Goal: Task Accomplishment & Management: Complete application form

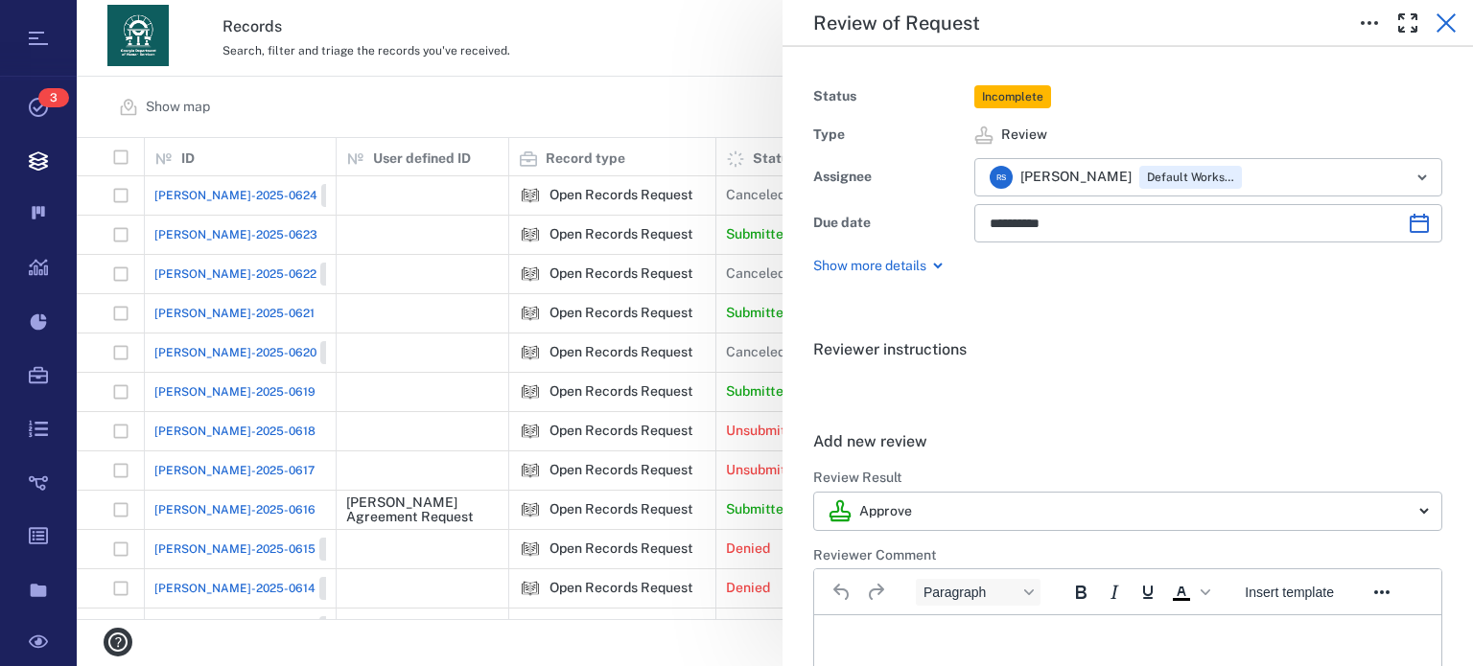
click at [1448, 21] on icon "button" at bounding box center [1445, 22] width 19 height 19
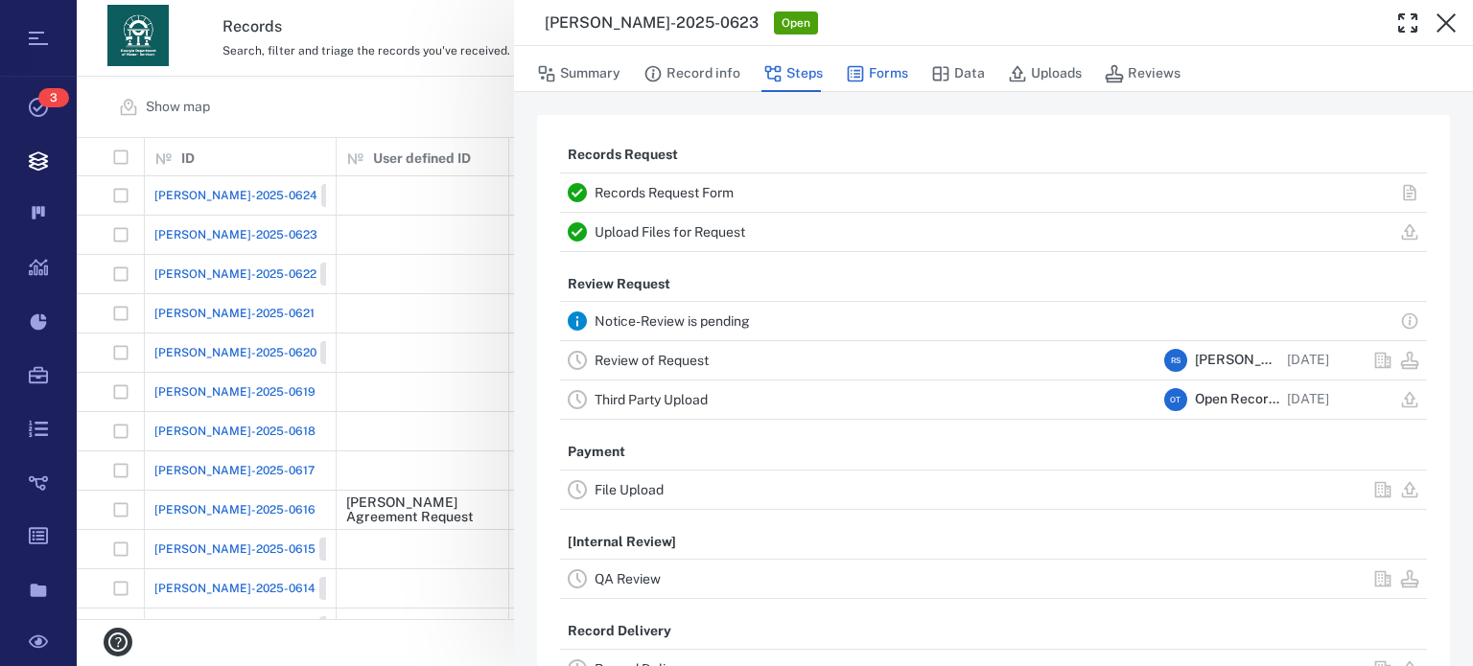
click at [890, 73] on button "Forms" at bounding box center [877, 74] width 62 height 36
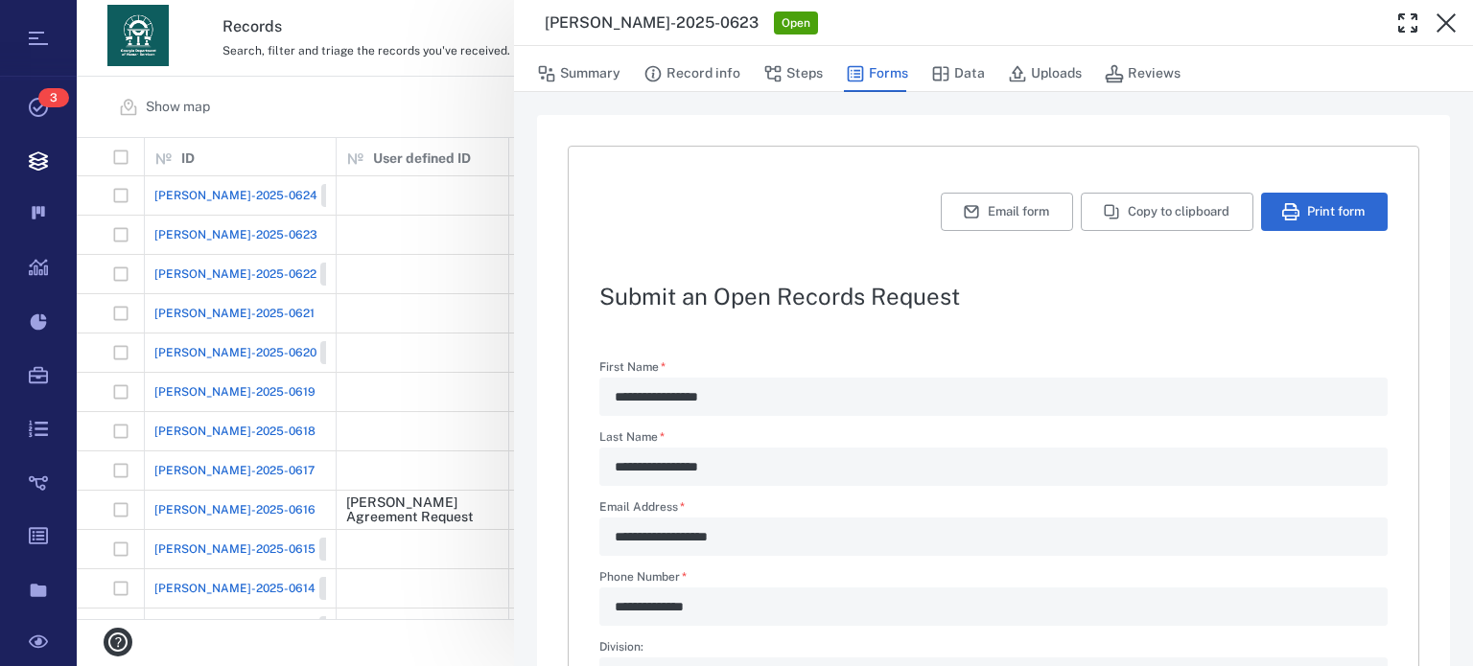
type textarea "*"
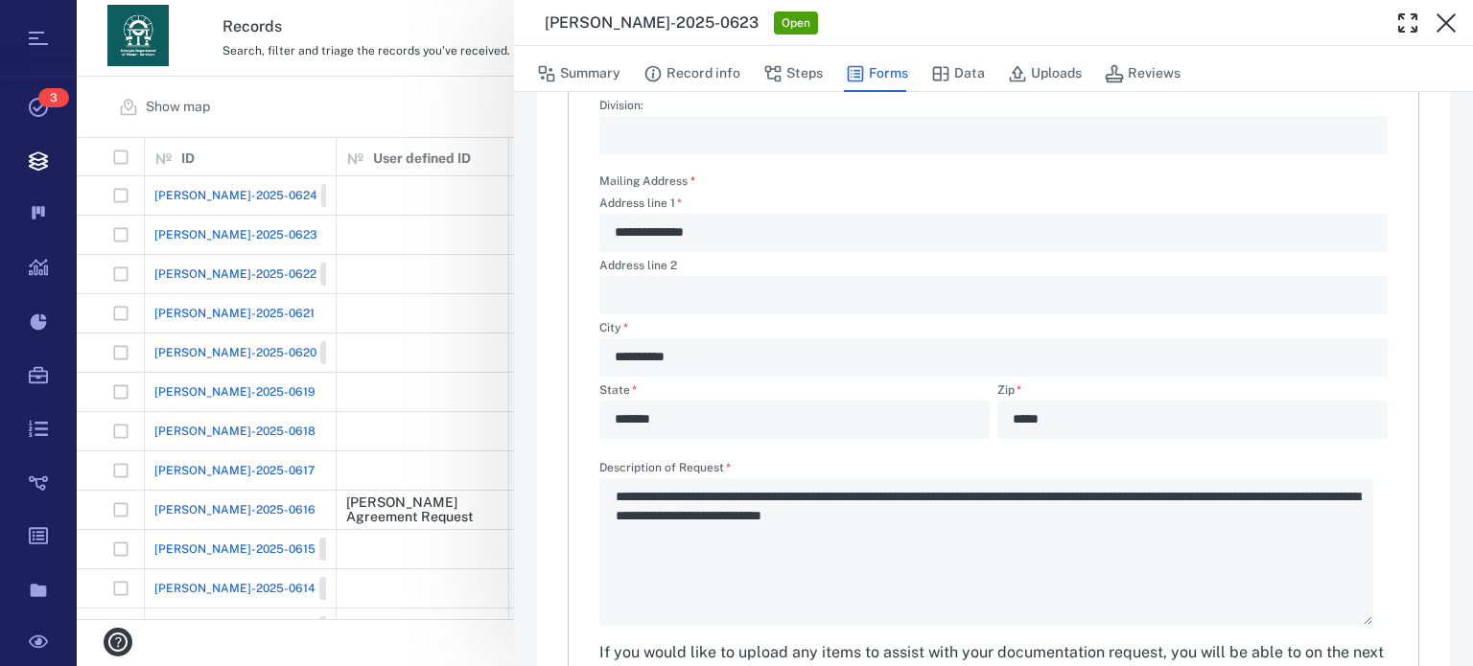
scroll to position [666, 0]
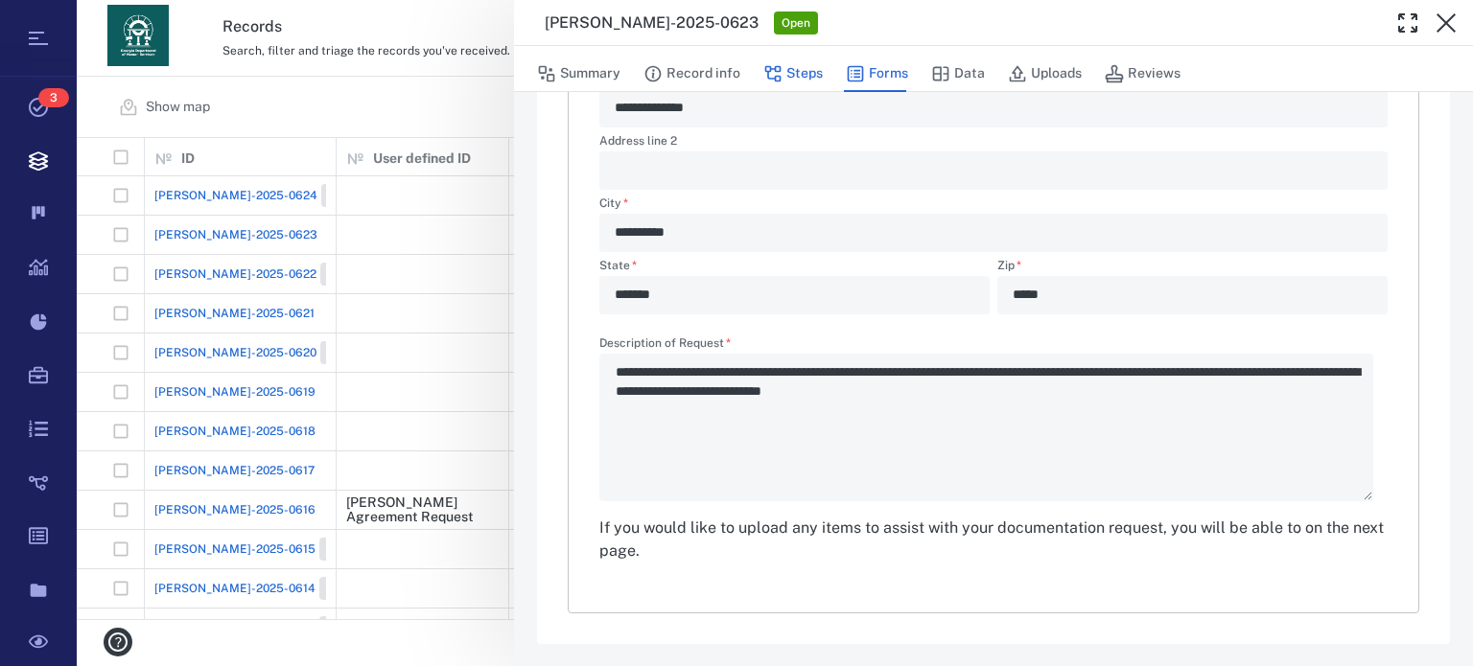
click at [808, 68] on button "Steps" at bounding box center [792, 74] width 59 height 36
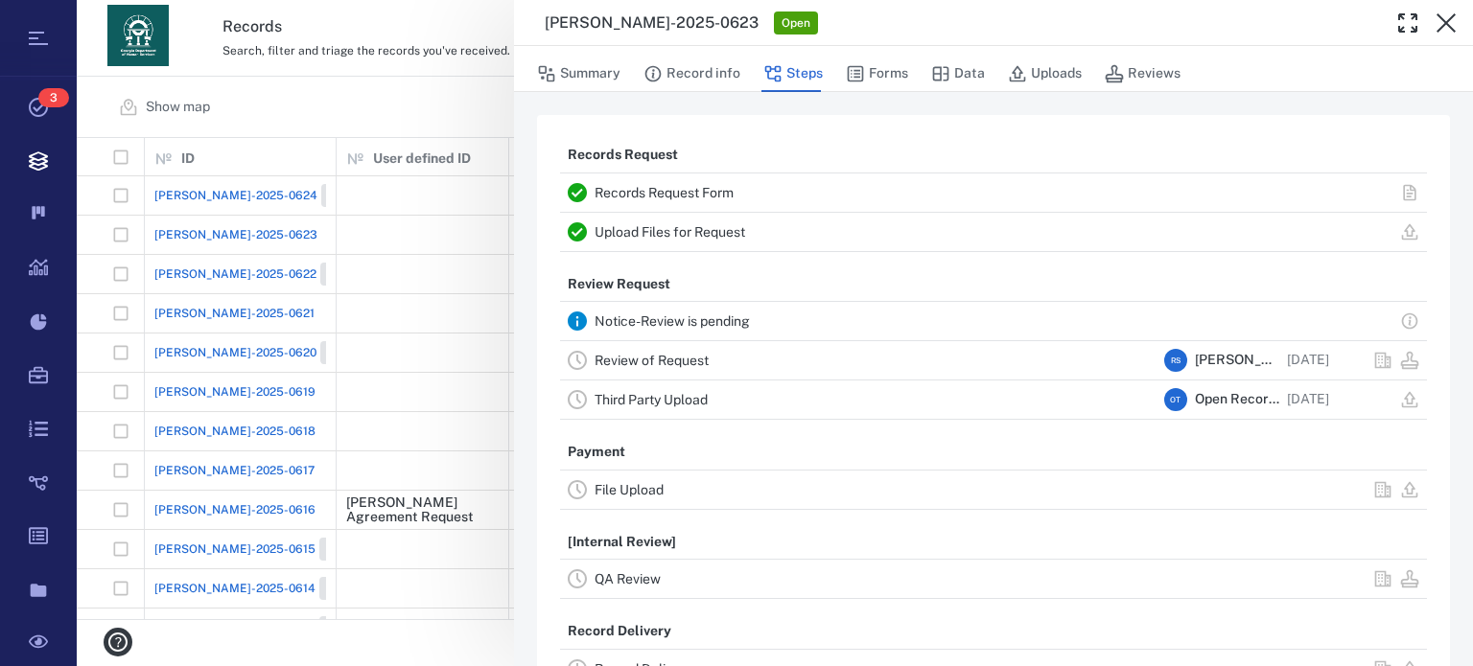
click at [692, 360] on link "Review of Request" at bounding box center [651, 360] width 114 height 15
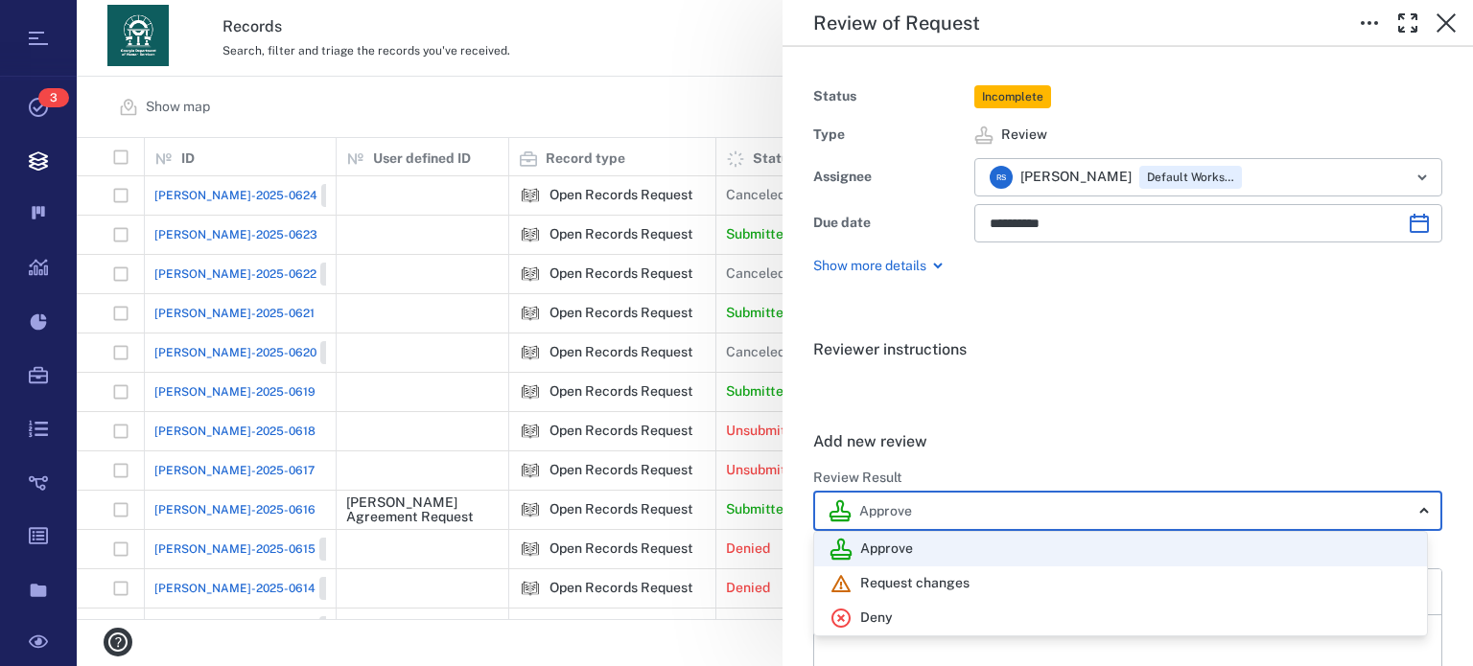
click at [1414, 509] on body "Tasks 3 Records Boards Dashboard Reports Record types Guide steps Rules Form bu…" at bounding box center [736, 333] width 1473 height 666
click at [1025, 615] on div "Deny" at bounding box center [1120, 618] width 582 height 23
type input "******"
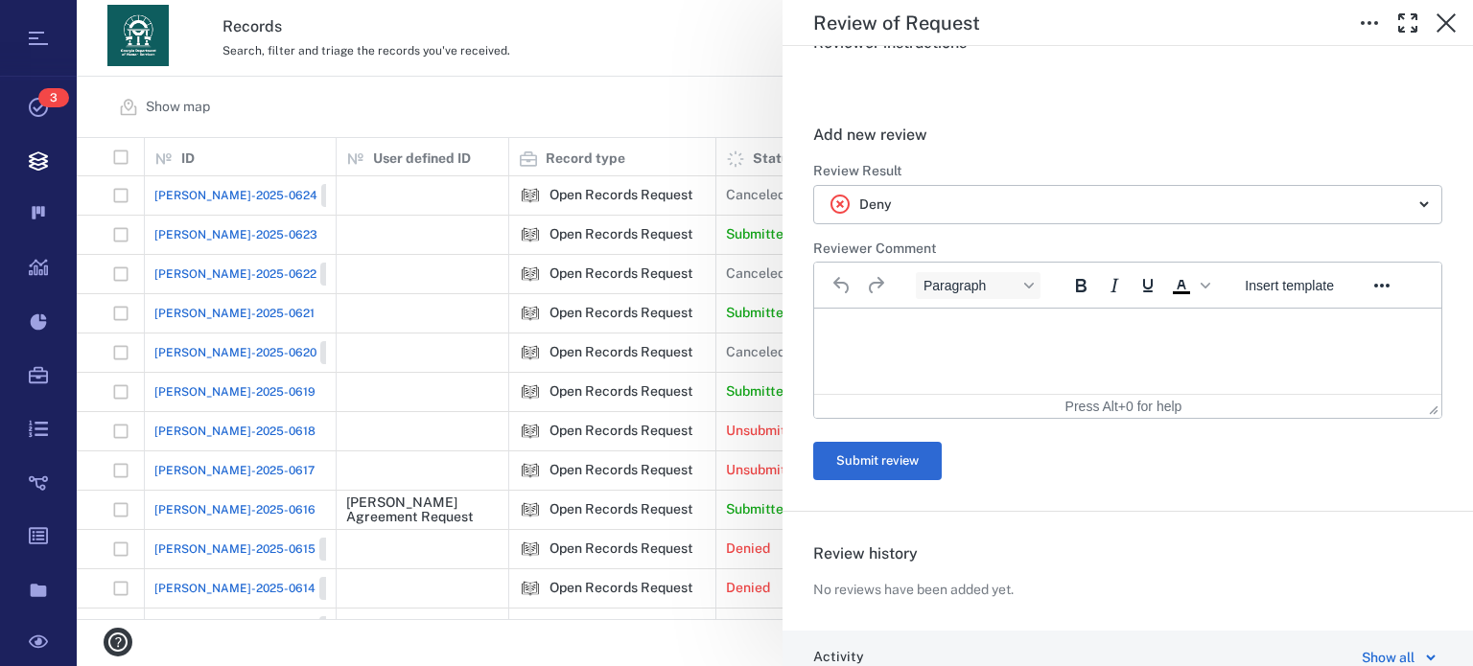
scroll to position [358, 0]
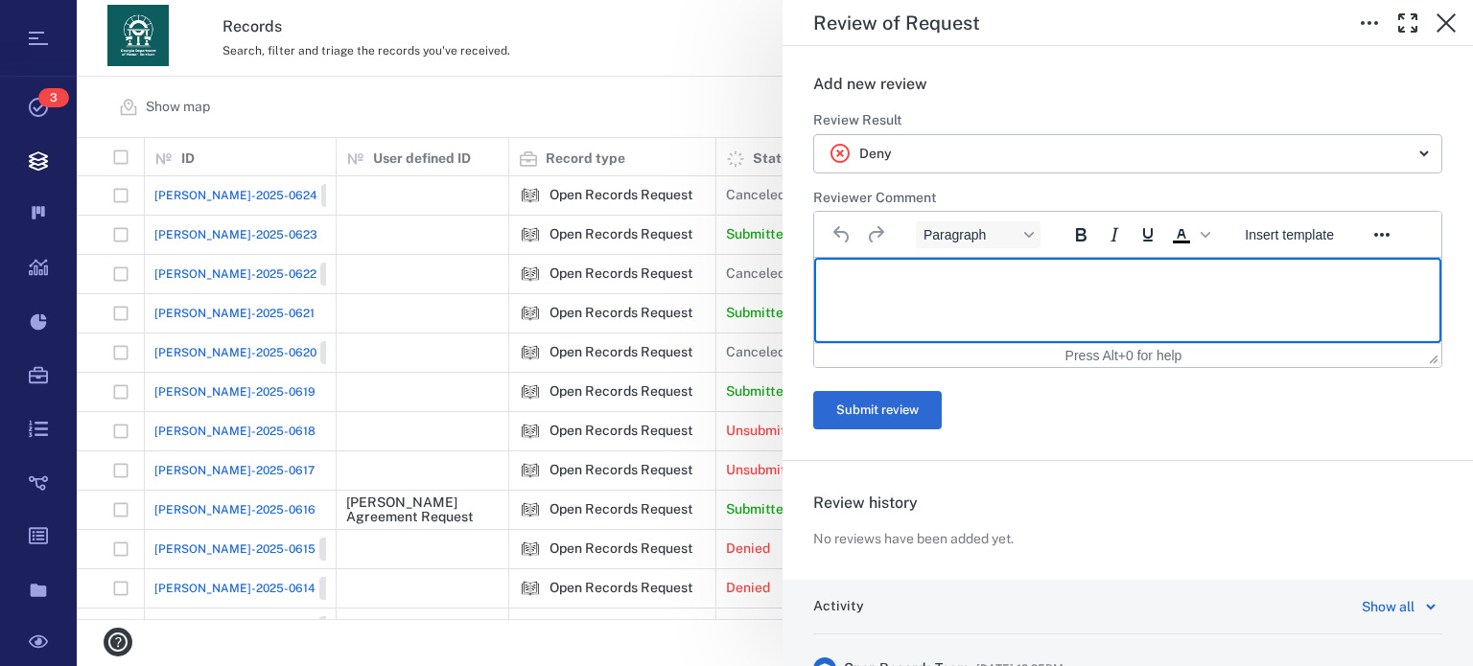
click at [985, 306] on html at bounding box center [1127, 282] width 627 height 48
click at [880, 286] on p "Rich Text Area. Press ALT-0 for help." at bounding box center [1127, 281] width 594 height 17
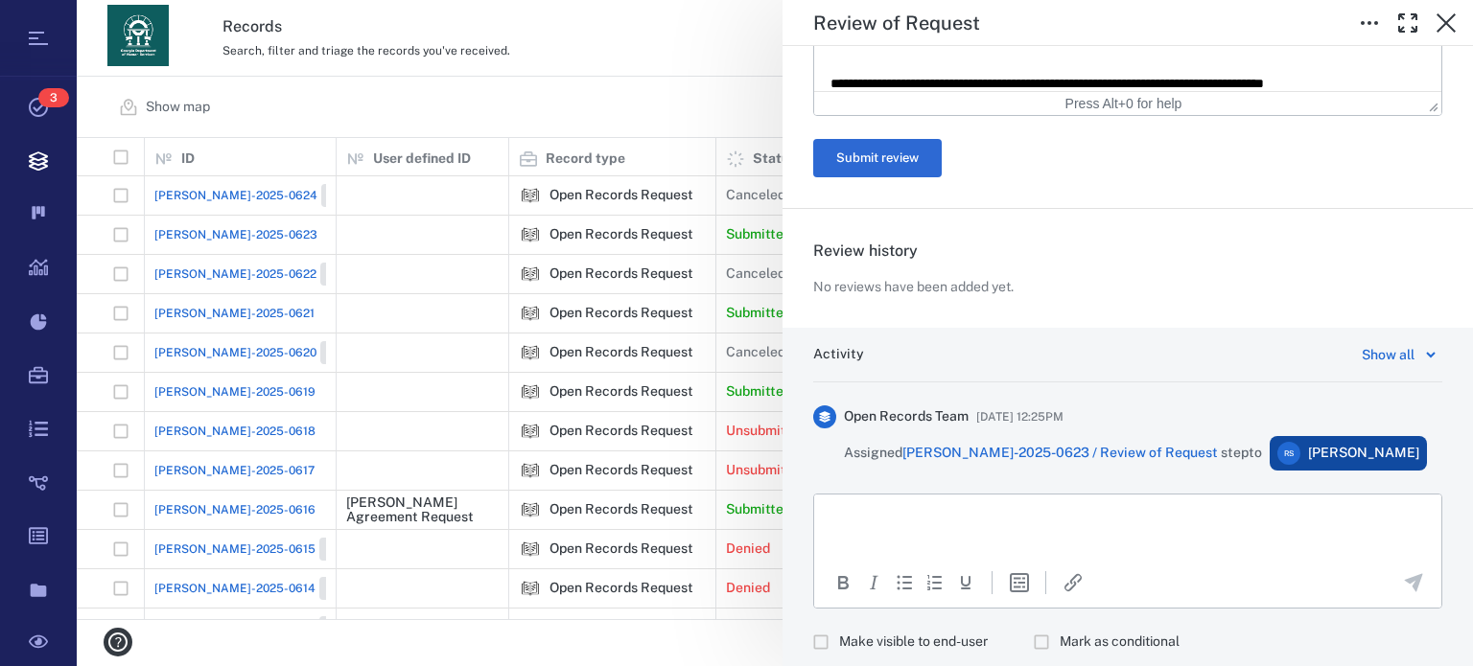
scroll to position [1082, 0]
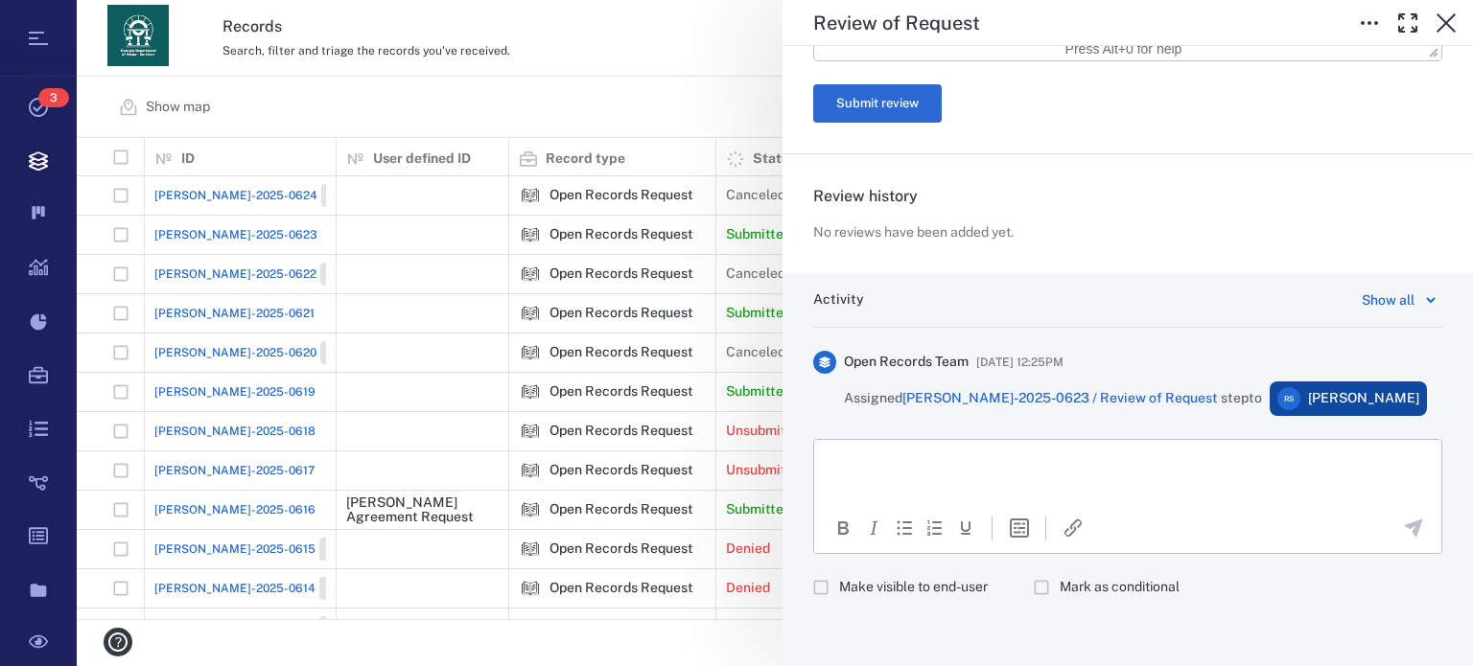
click at [1167, 473] on html at bounding box center [1127, 464] width 627 height 48
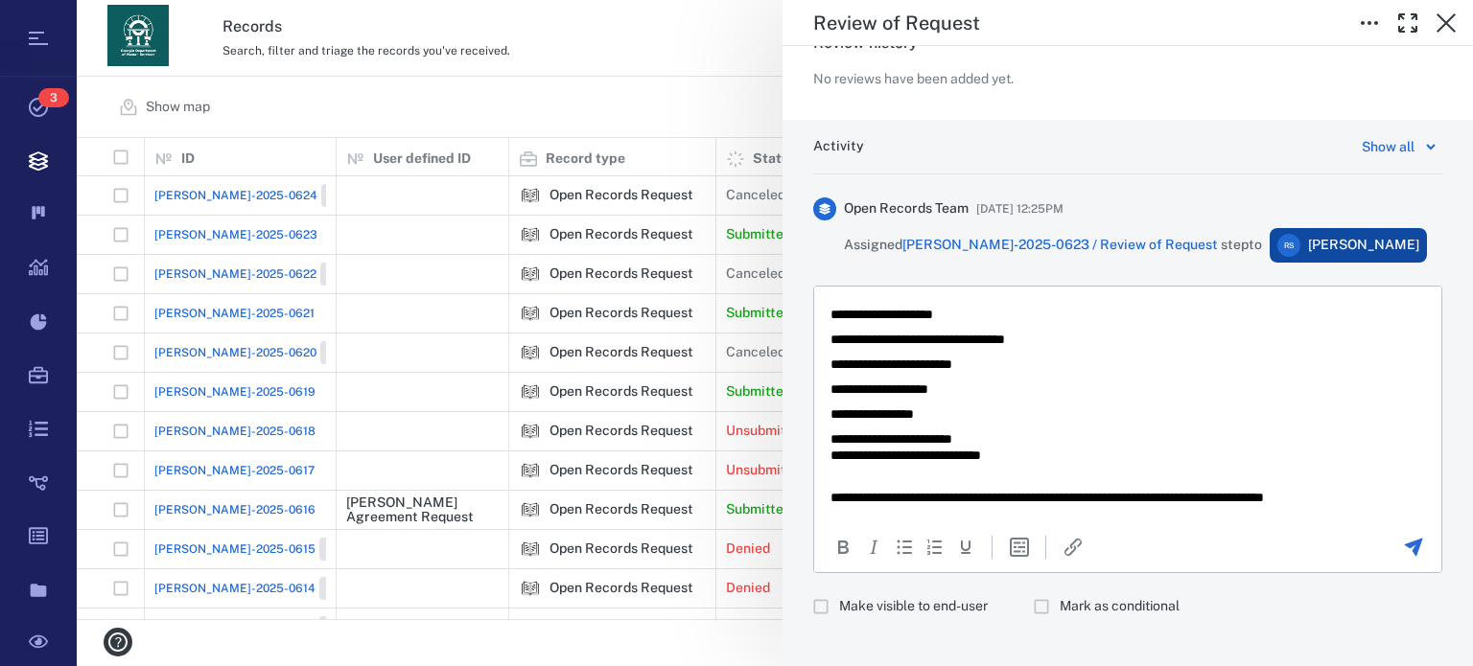
scroll to position [1255, 0]
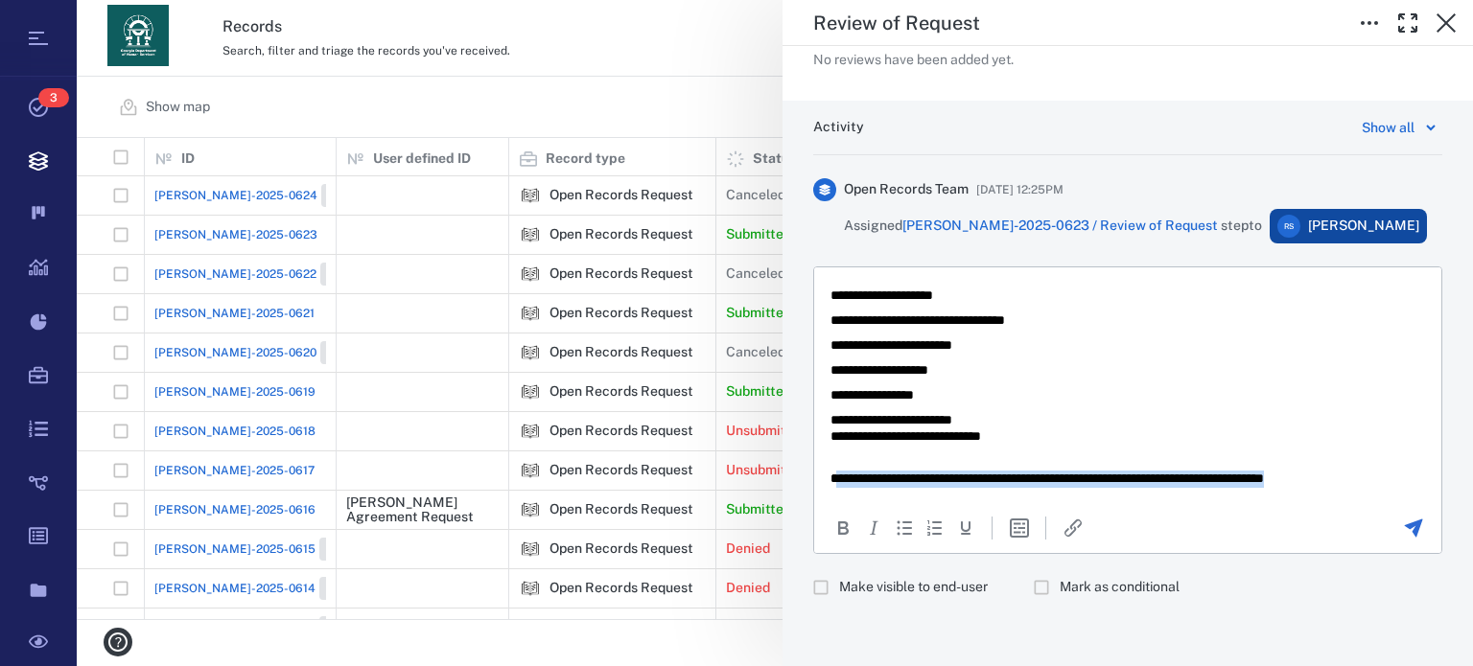
drag, startPoint x: 836, startPoint y: 476, endPoint x: 1383, endPoint y: 478, distance: 547.4
click at [1383, 478] on p "**********" at bounding box center [1113, 470] width 566 height 34
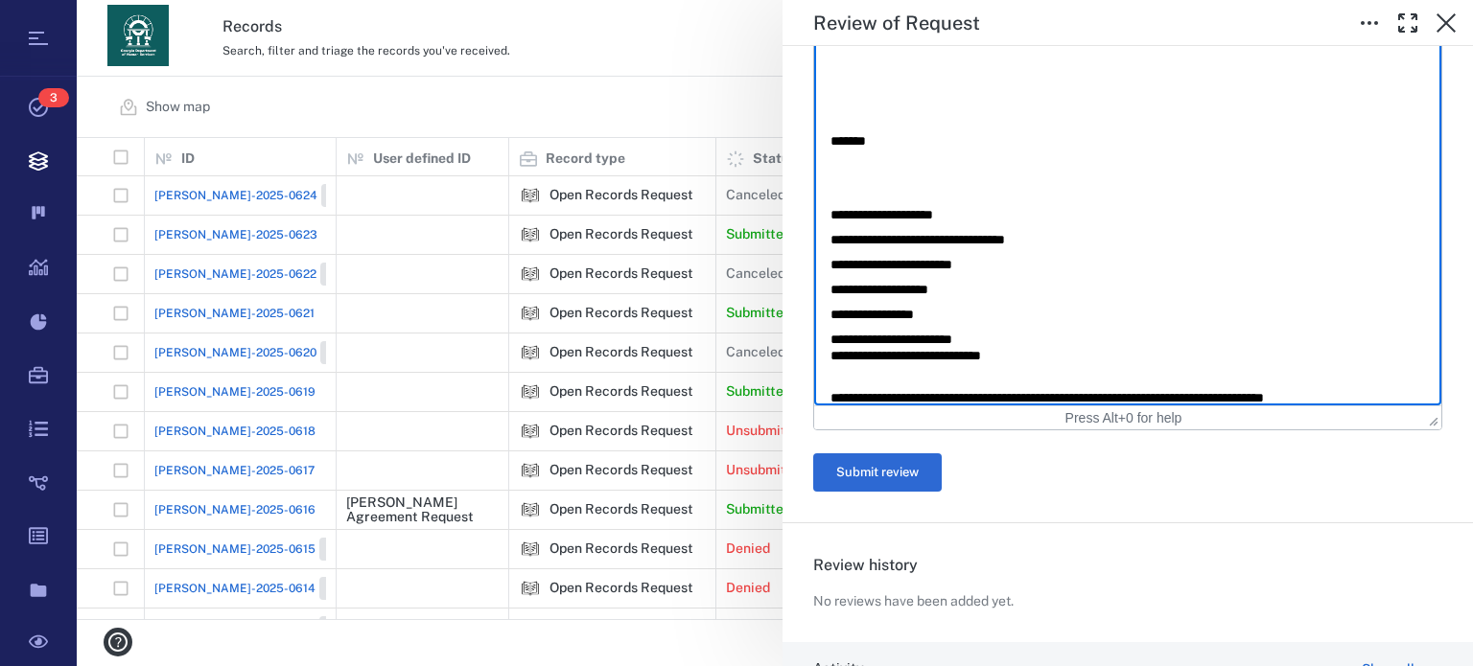
scroll to position [511, 0]
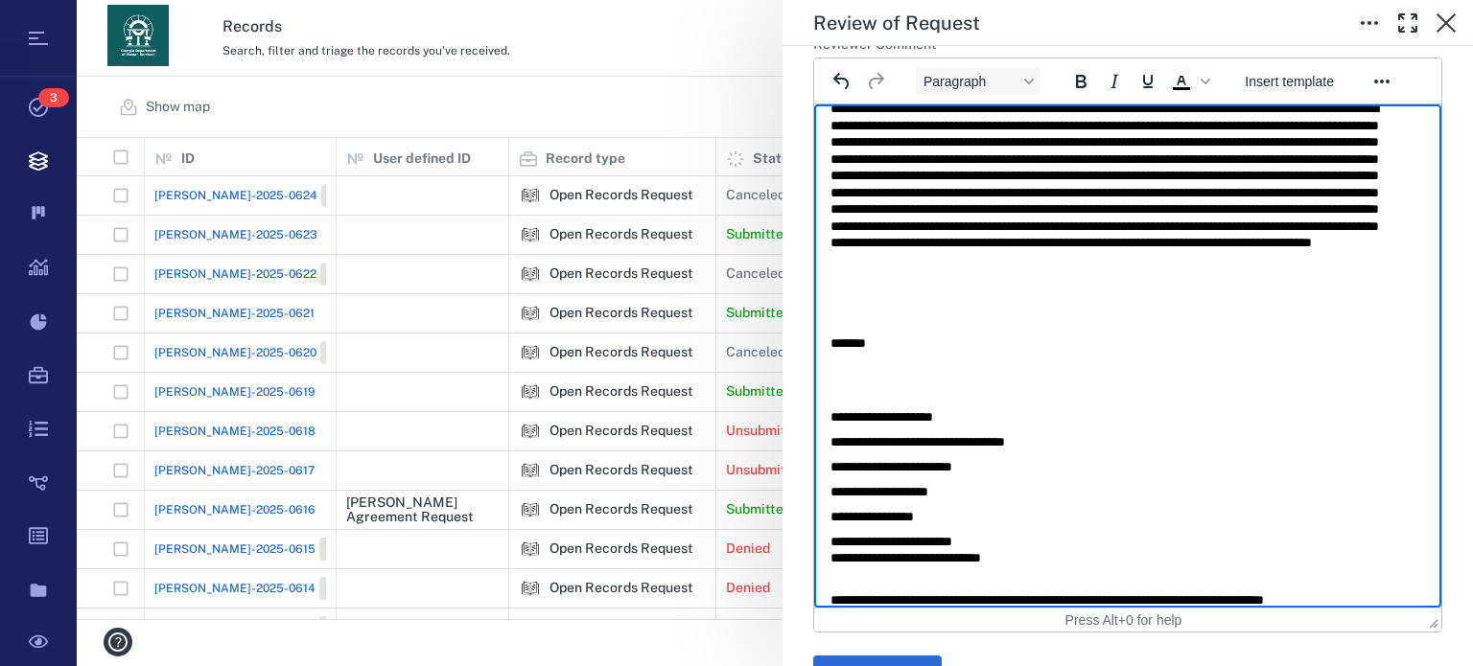
drag, startPoint x: 1362, startPoint y: 589, endPoint x: 1362, endPoint y: 388, distance: 200.4
click at [1362, 388] on body "**********" at bounding box center [1127, 134] width 596 height 950
click at [1346, 588] on p "**********" at bounding box center [1113, 592] width 566 height 34
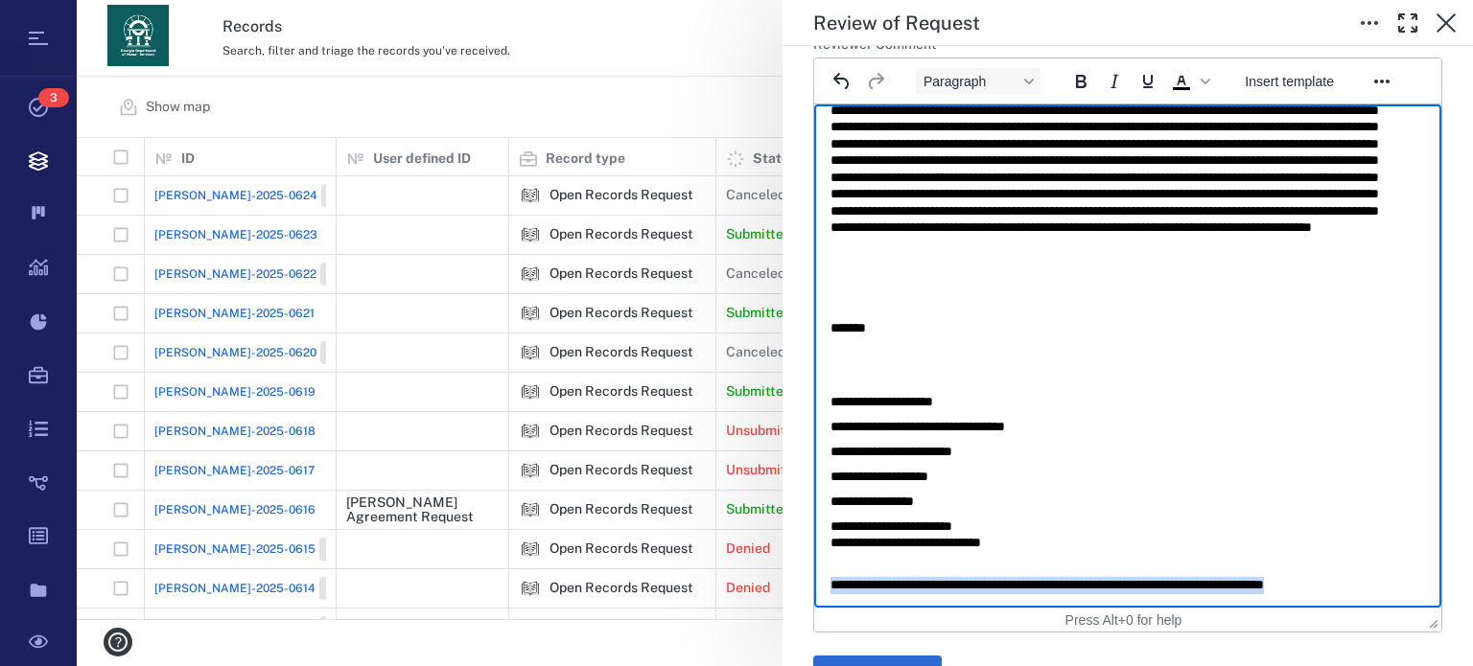
drag, startPoint x: 1351, startPoint y: 599, endPoint x: 1613, endPoint y: 729, distance: 292.8
click at [814, 609] on html "**********" at bounding box center [1127, 118] width 627 height 981
click at [863, 361] on body "**********" at bounding box center [1127, 118] width 596 height 950
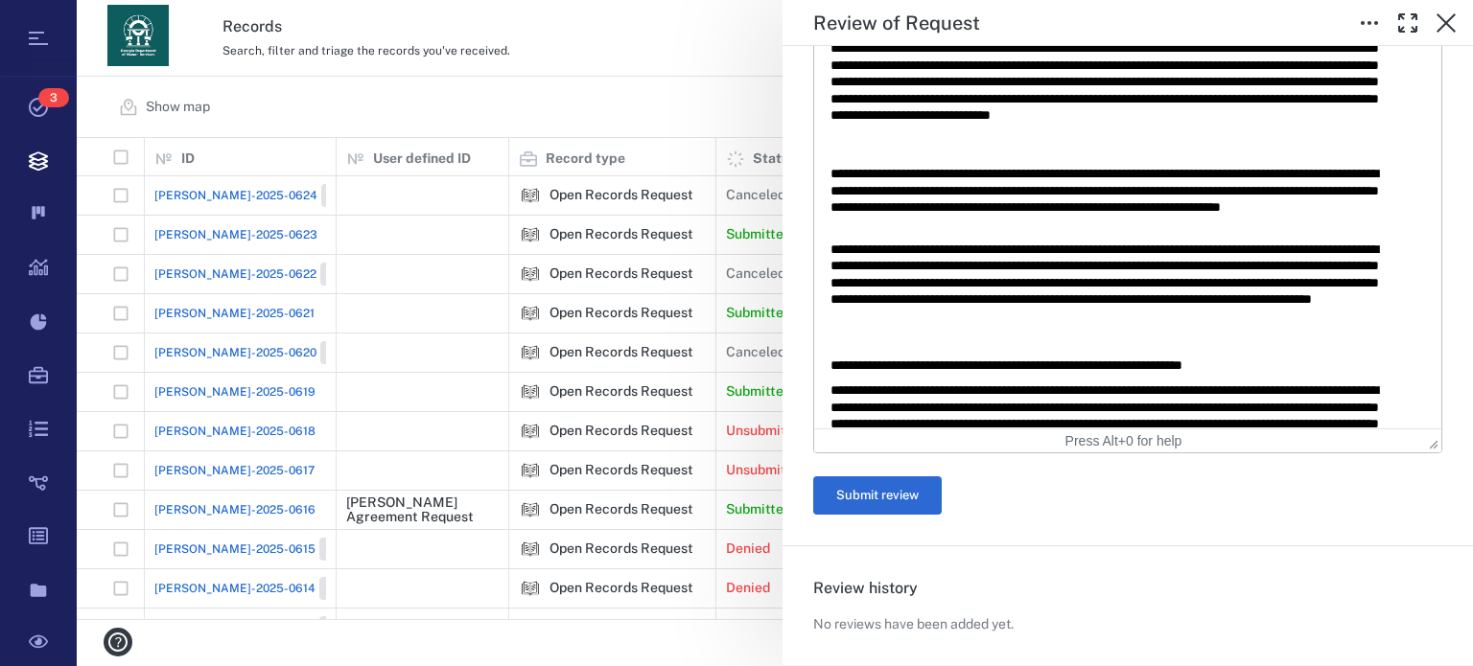
scroll to position [695, 0]
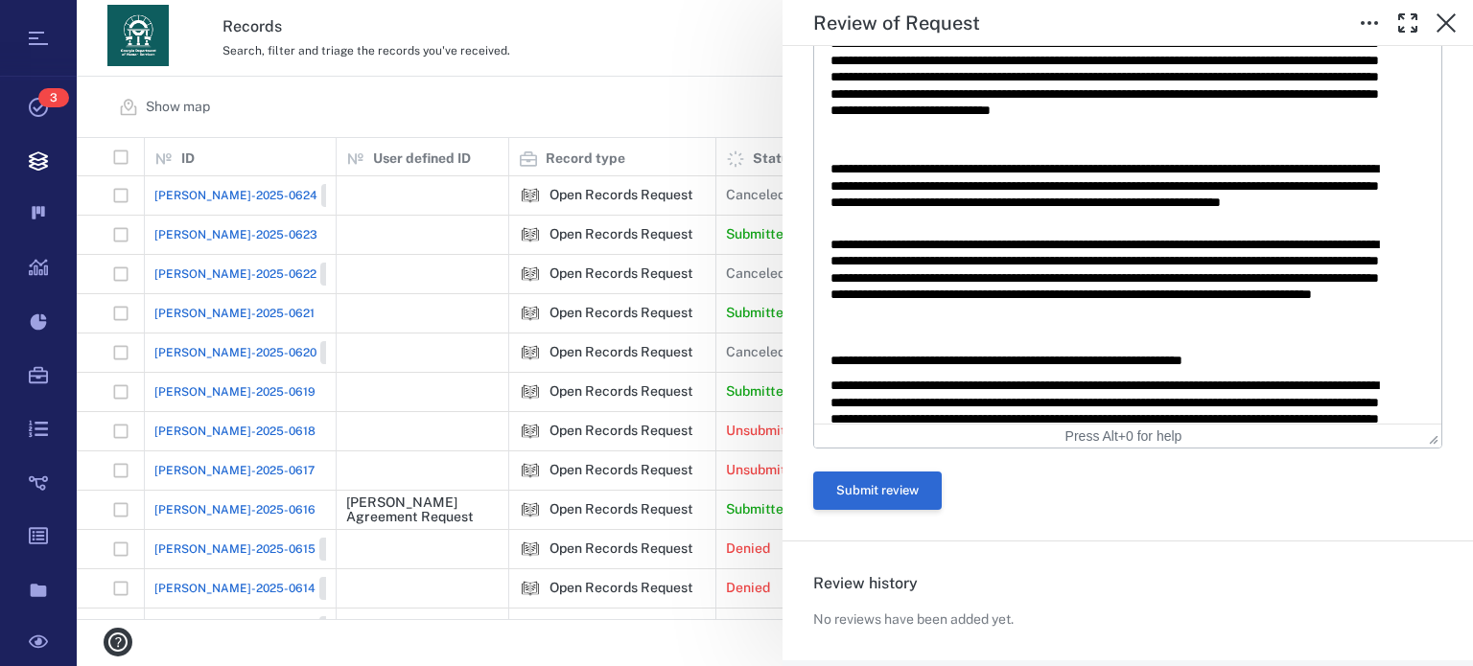
click at [920, 499] on button "Submit review" at bounding box center [877, 491] width 128 height 38
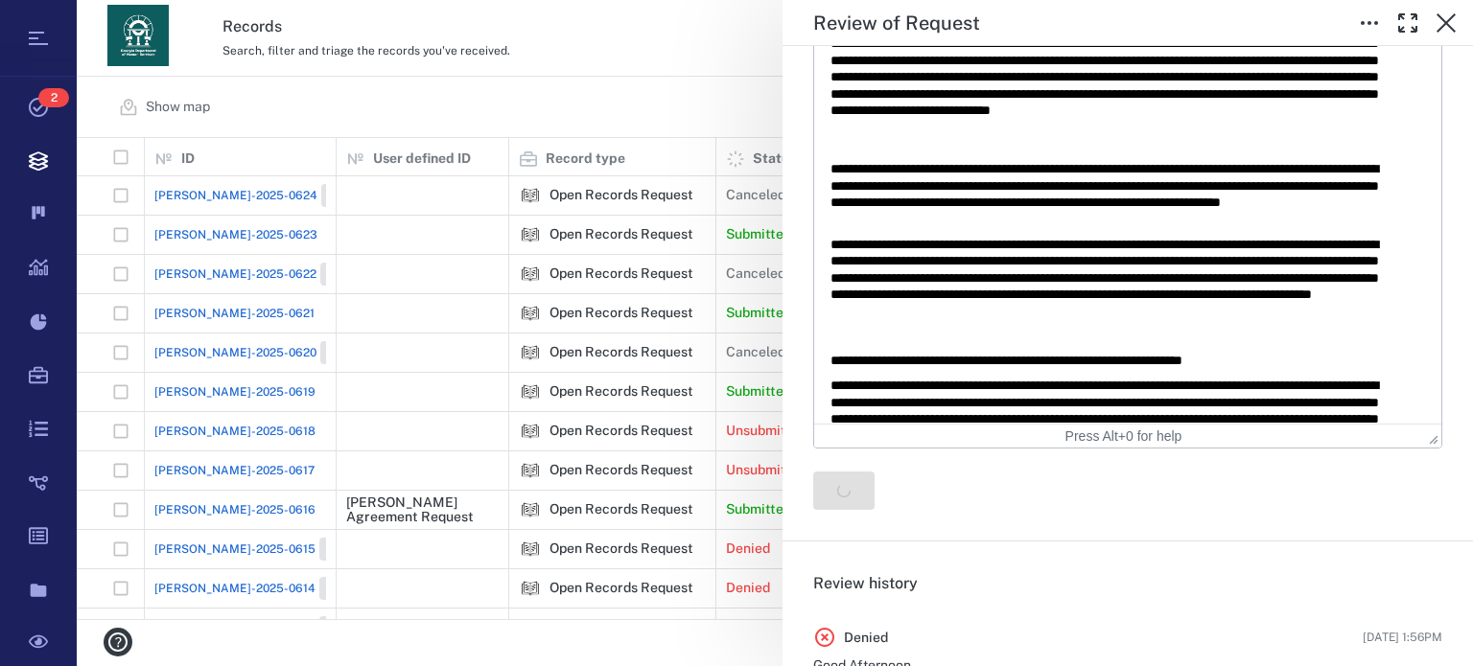
scroll to position [0, 0]
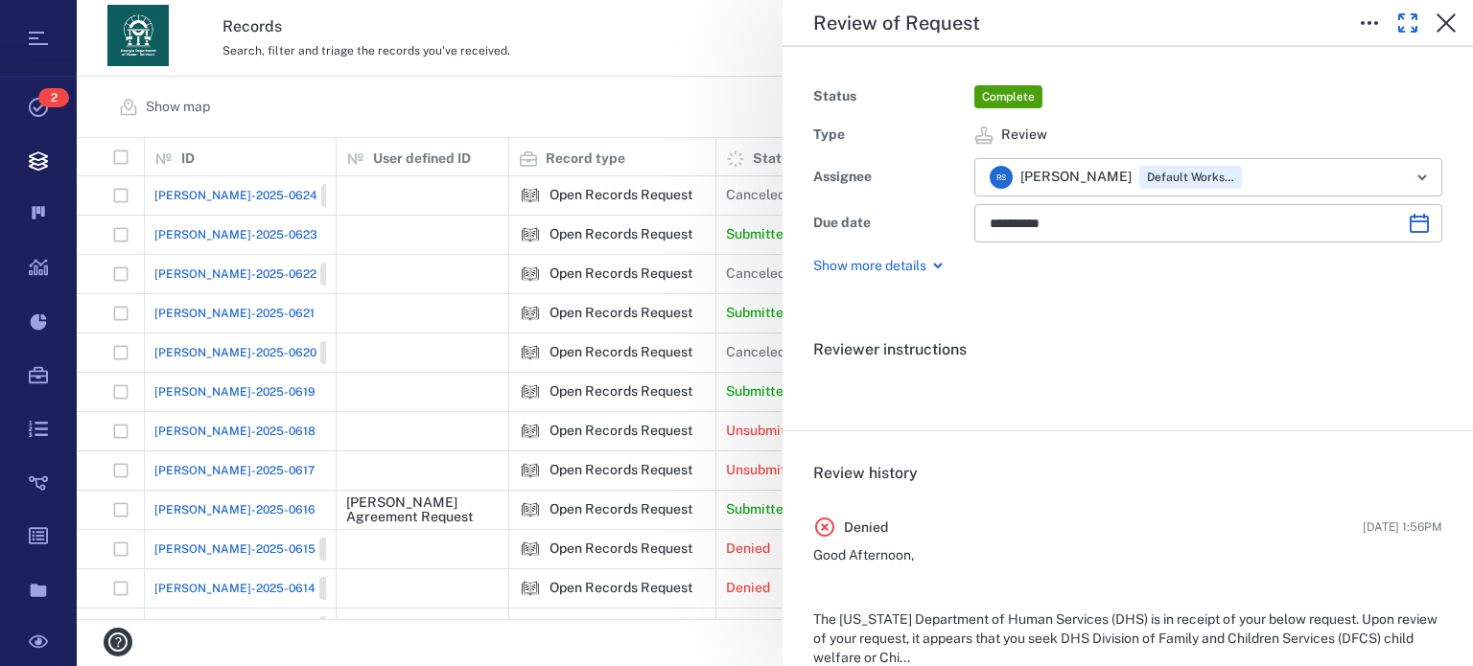
click at [1415, 18] on icon "button" at bounding box center [1407, 22] width 17 height 17
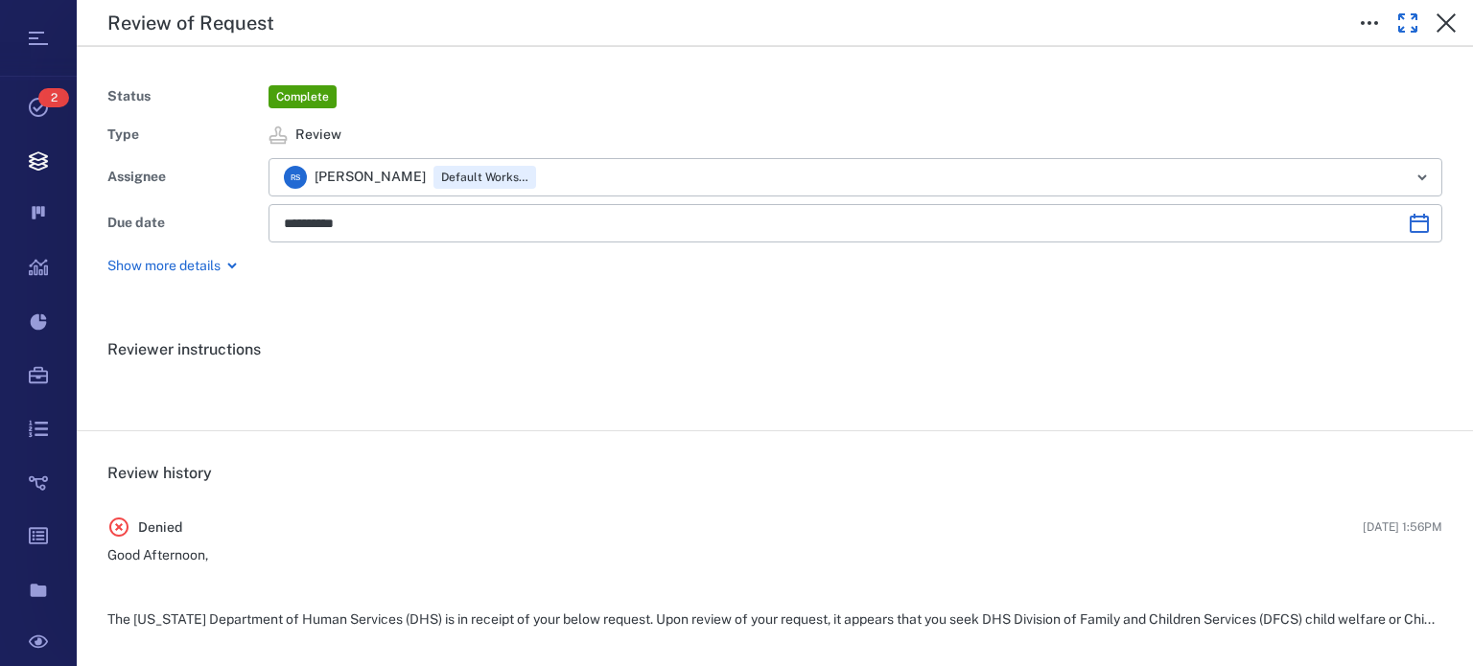
click at [1417, 19] on icon "button" at bounding box center [1407, 23] width 23 height 23
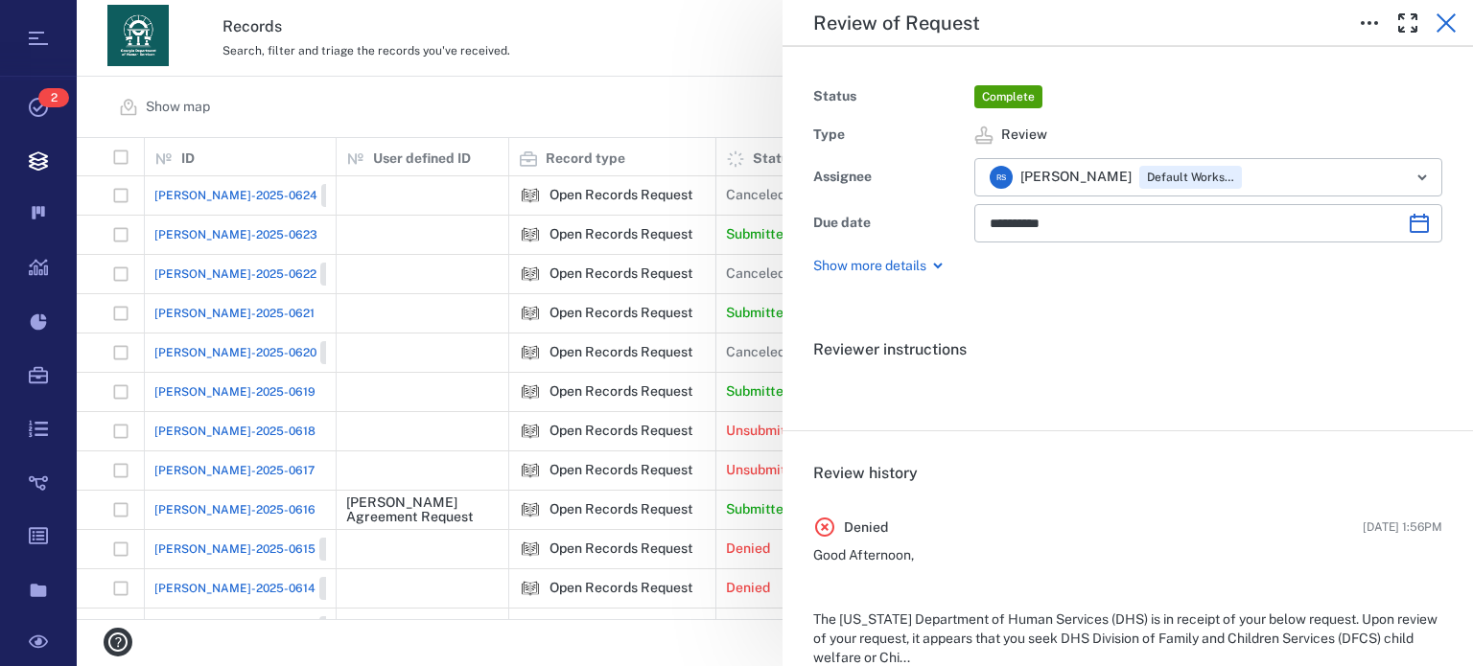
click at [1444, 18] on icon "button" at bounding box center [1445, 23] width 23 height 23
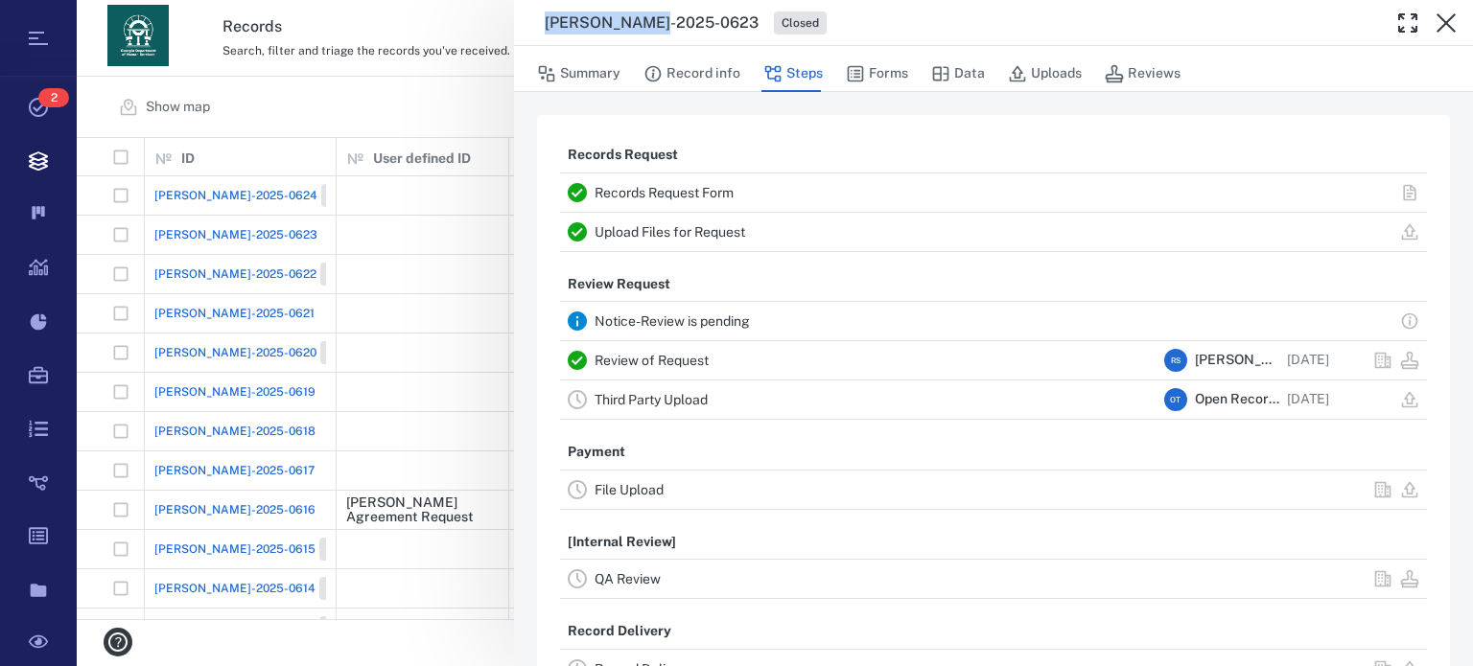
drag, startPoint x: 661, startPoint y: 25, endPoint x: 549, endPoint y: 29, distance: 111.3
click at [549, 29] on h3 "[PERSON_NAME]-2025-0623" at bounding box center [652, 23] width 214 height 23
copy h3 "[PERSON_NAME]-2025-0623"
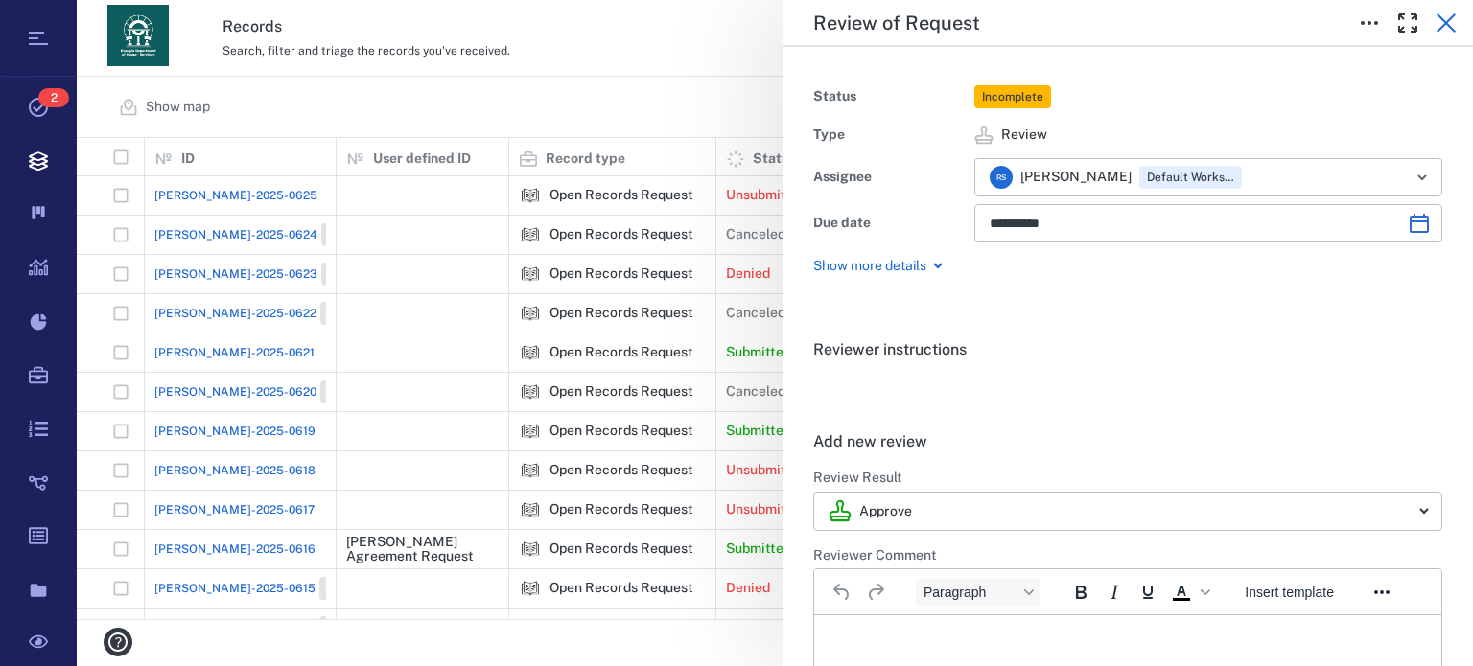
click at [1447, 19] on icon "button" at bounding box center [1445, 23] width 23 height 23
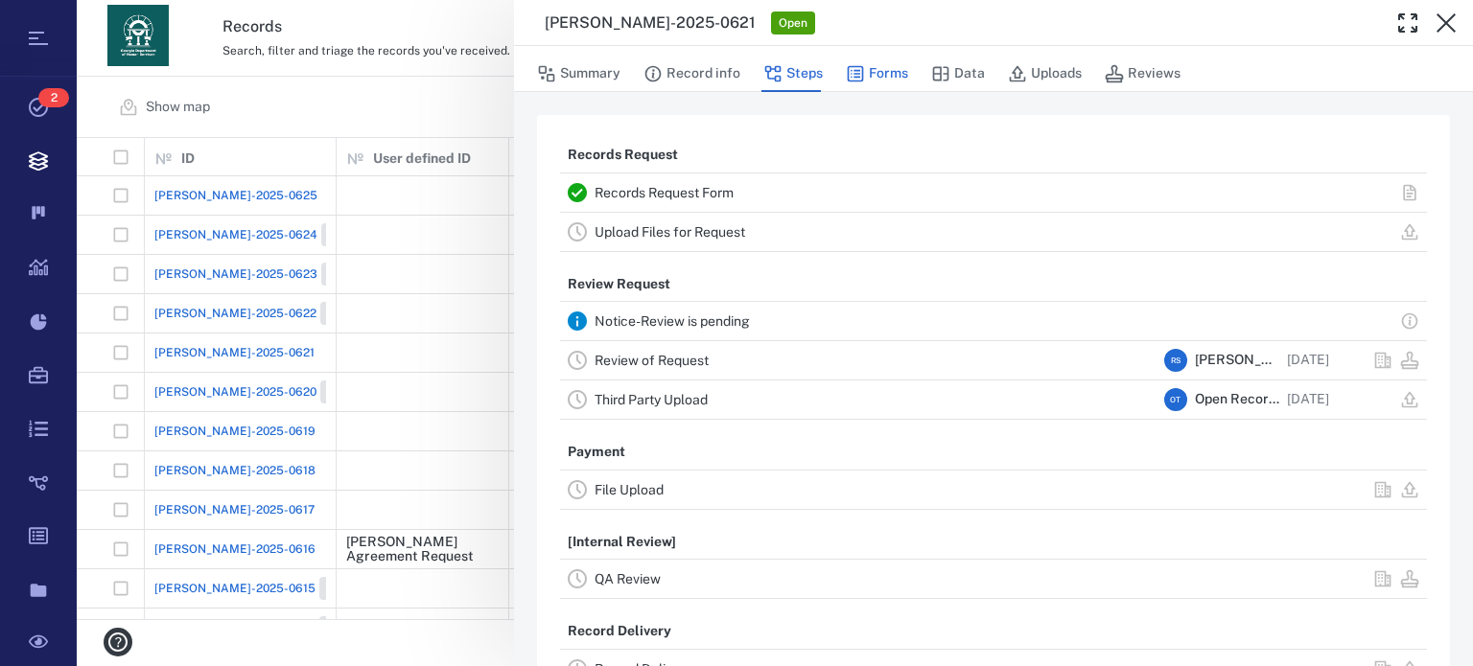
click at [886, 65] on button "Forms" at bounding box center [877, 74] width 62 height 36
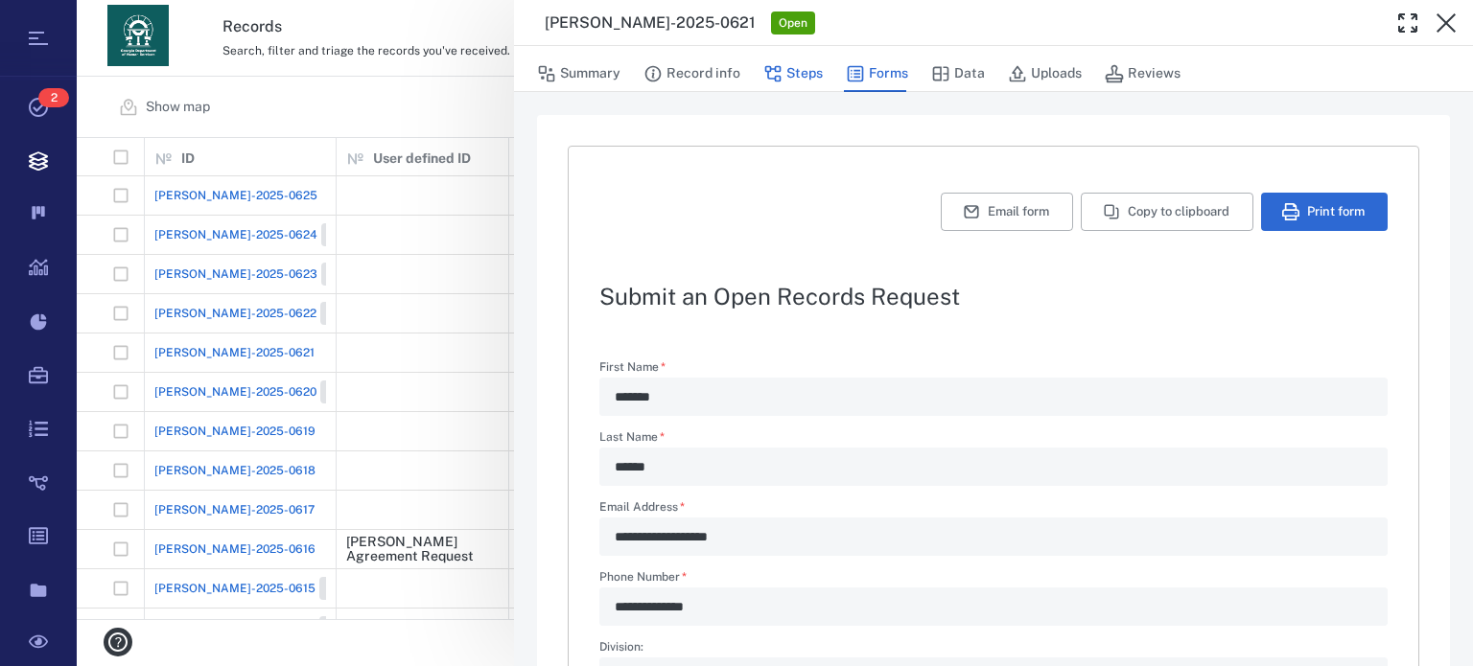
click at [792, 76] on button "Steps" at bounding box center [792, 74] width 59 height 36
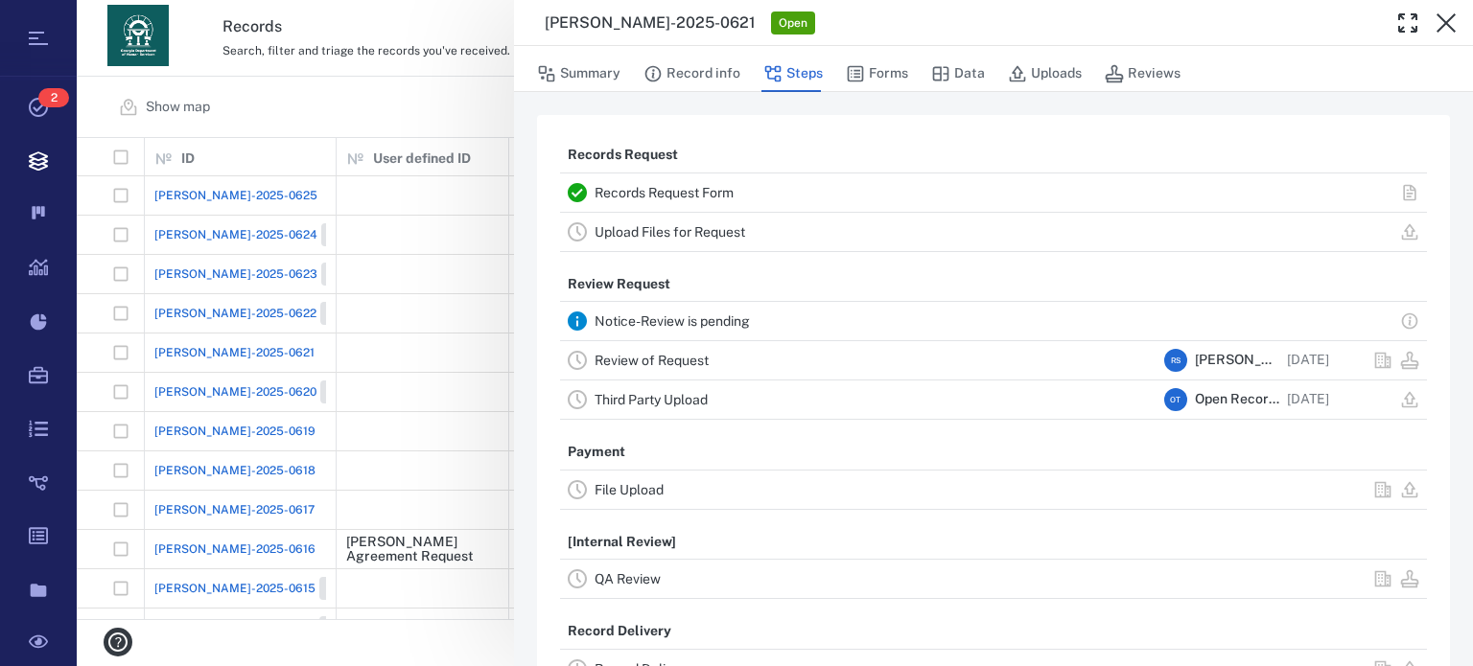
click at [682, 349] on div "Review of Request" at bounding box center [875, 360] width 562 height 23
click at [589, 365] on div "Review of Request R S [PERSON_NAME] [DATE]" at bounding box center [993, 360] width 867 height 38
click at [624, 360] on link "Review of Request" at bounding box center [651, 360] width 114 height 15
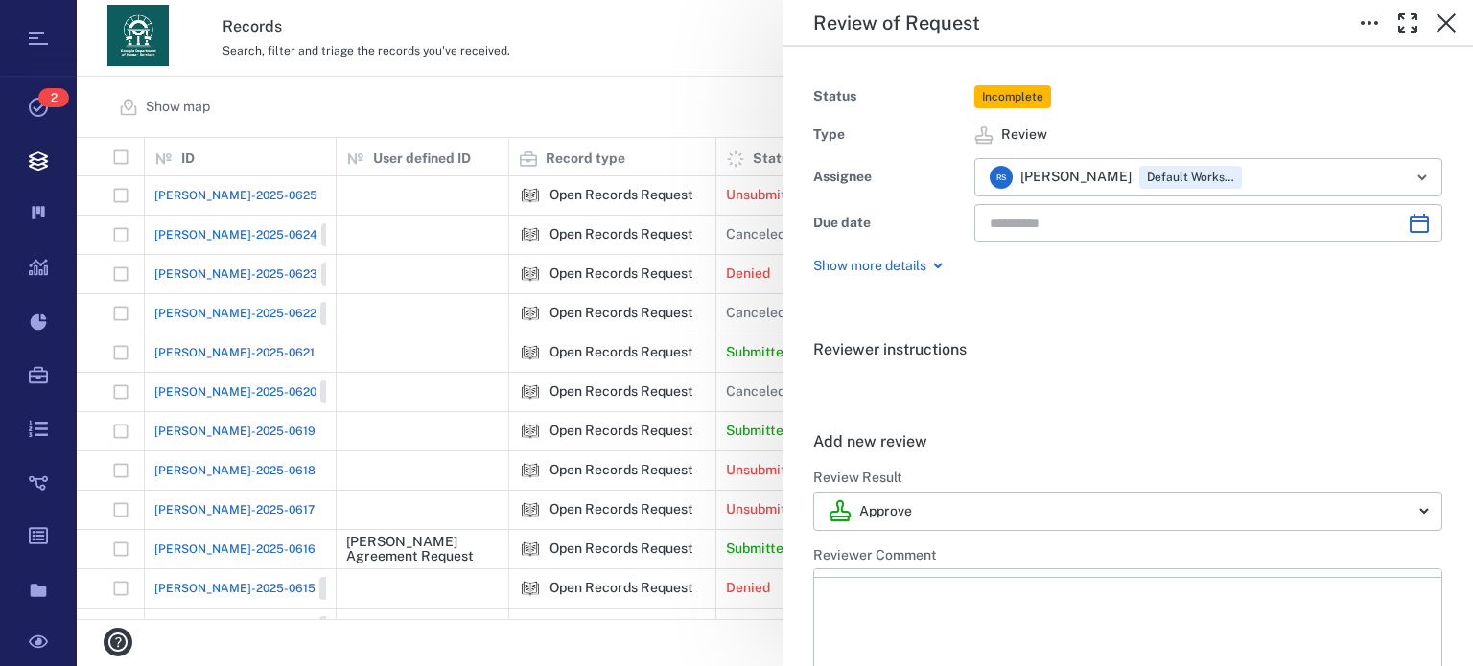
type input "**********"
click at [1408, 509] on body "Tasks 2 Records Boards Dashboard Reports Record types Guide steps Rules Form bu…" at bounding box center [736, 333] width 1473 height 666
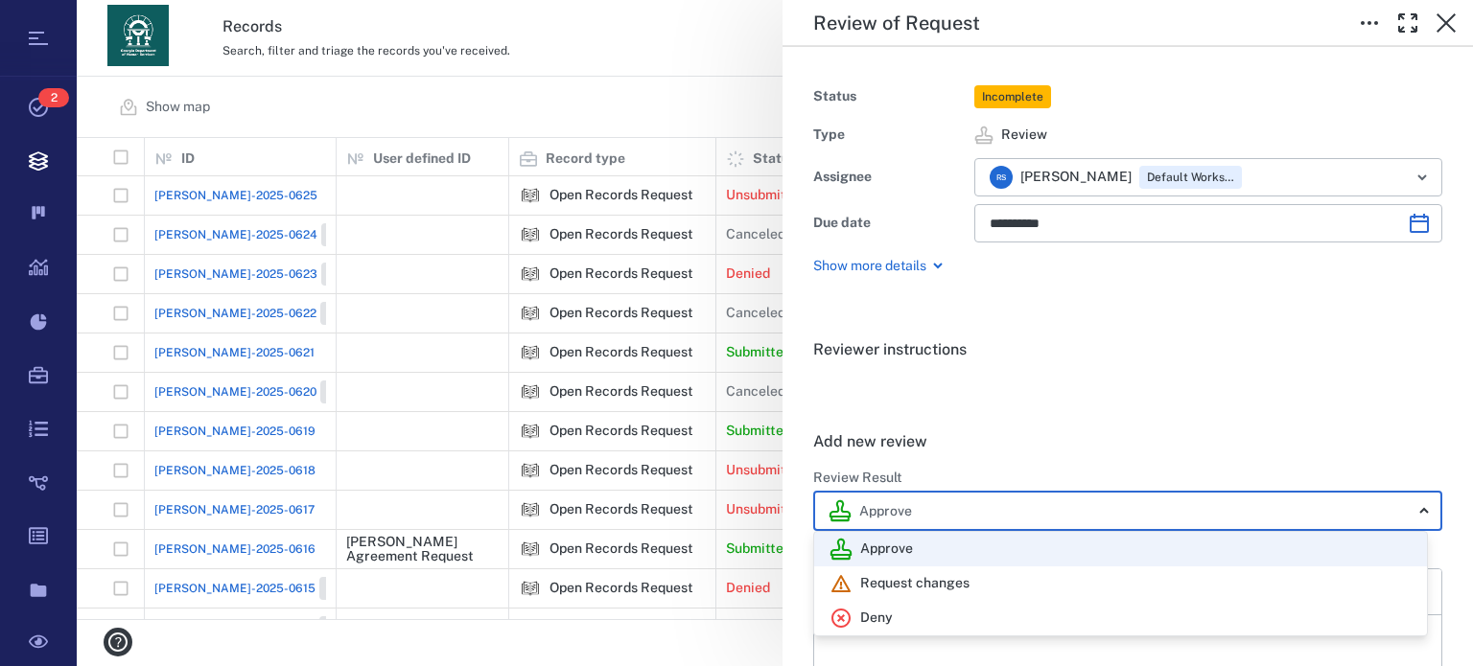
click at [982, 624] on div "Deny" at bounding box center [1120, 618] width 582 height 23
type input "******"
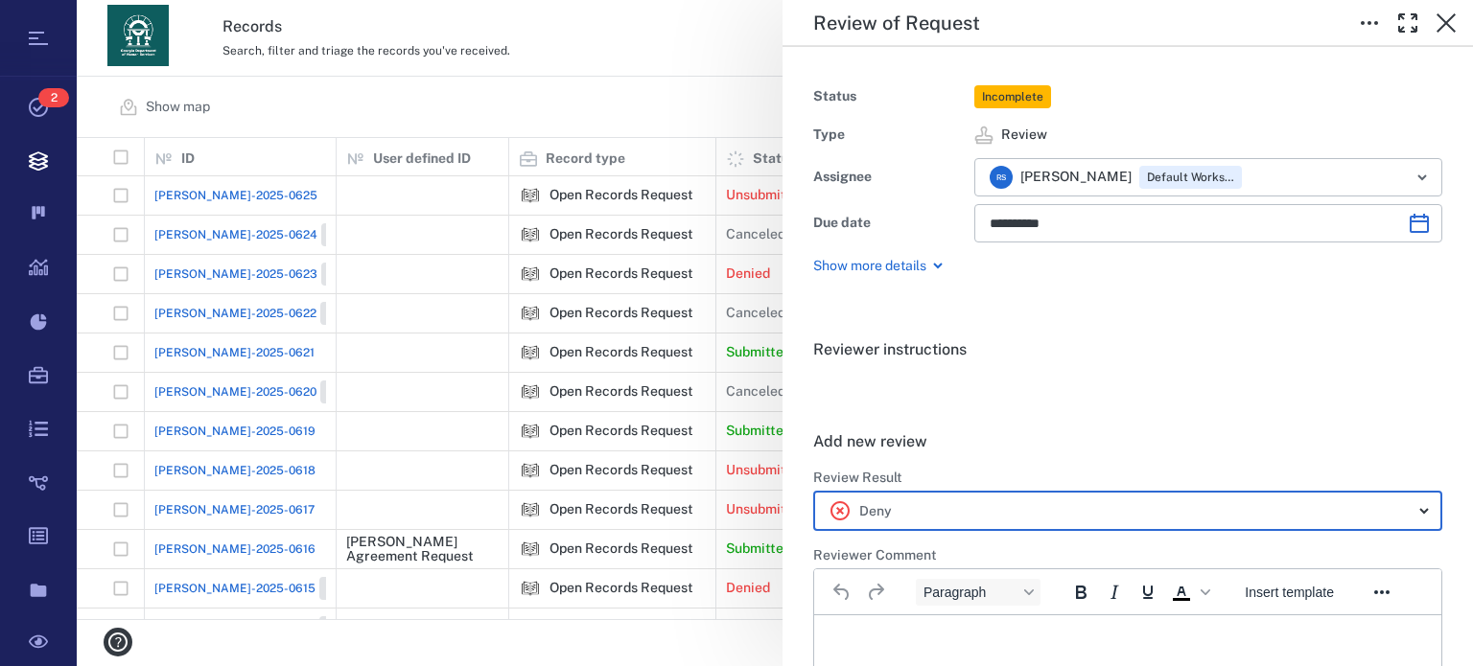
click at [1002, 637] on p "Rich Text Area. Press ALT-0 for help." at bounding box center [1127, 639] width 594 height 17
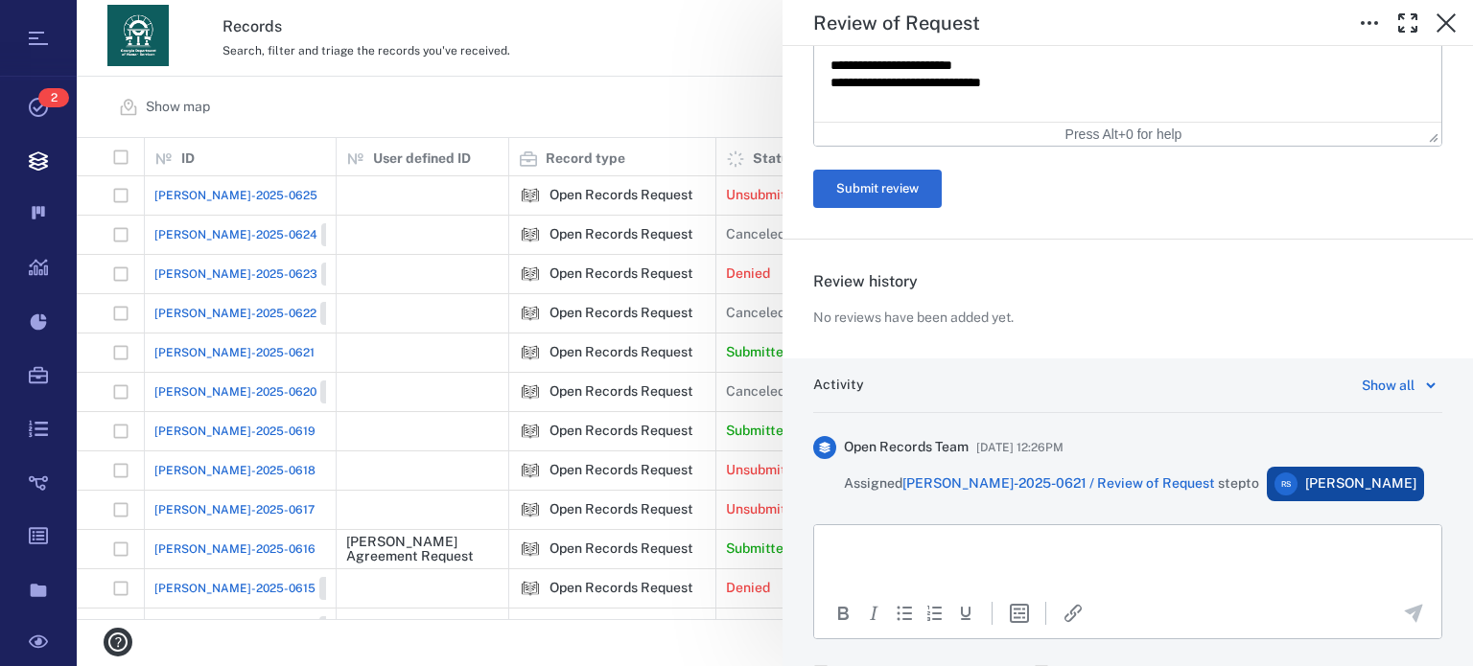
scroll to position [1082, 0]
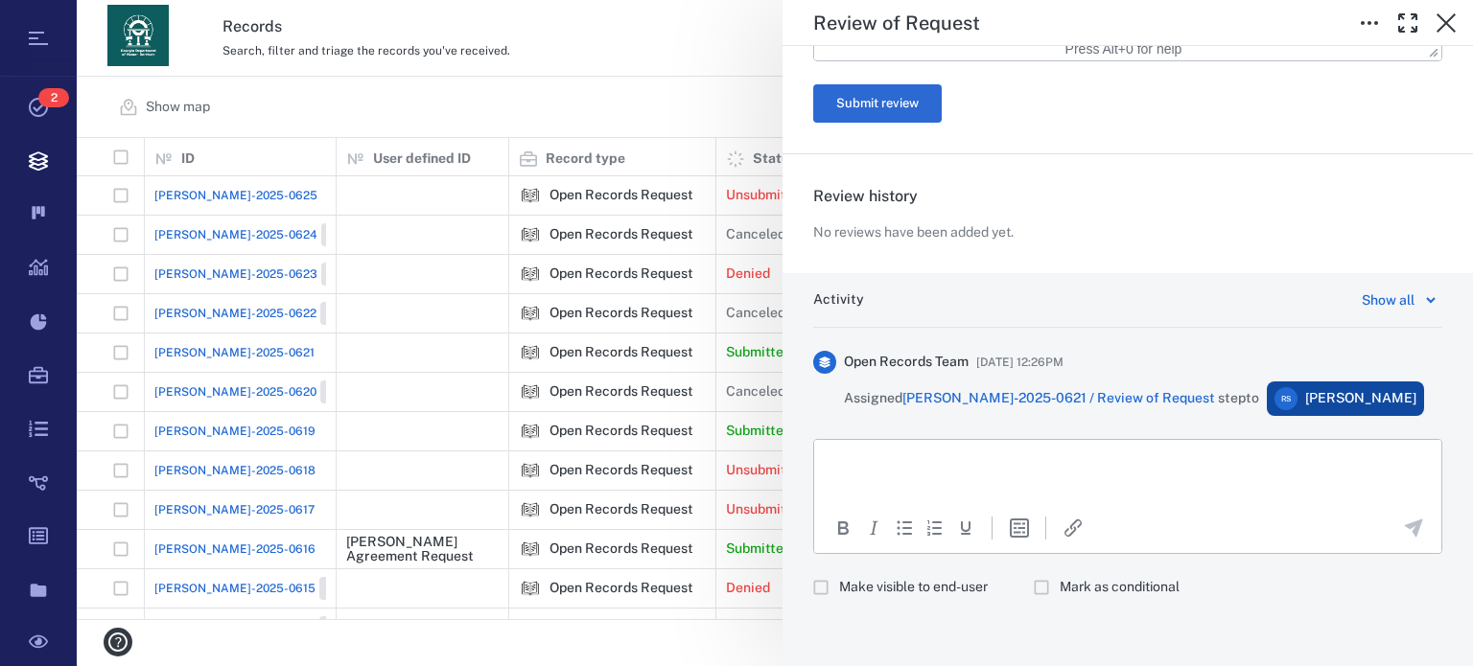
click at [994, 463] on p "Rich Text Area. Press ALT-0 for help." at bounding box center [1127, 463] width 594 height 17
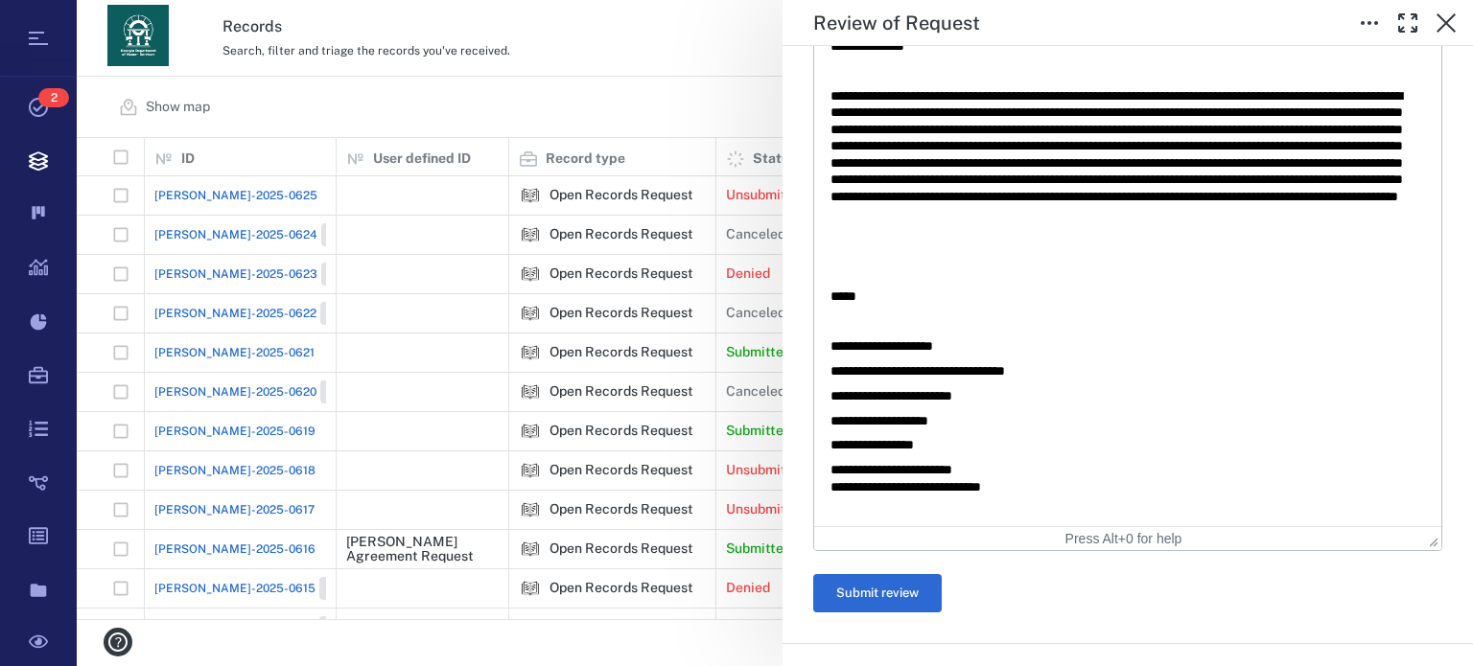
scroll to position [717, 0]
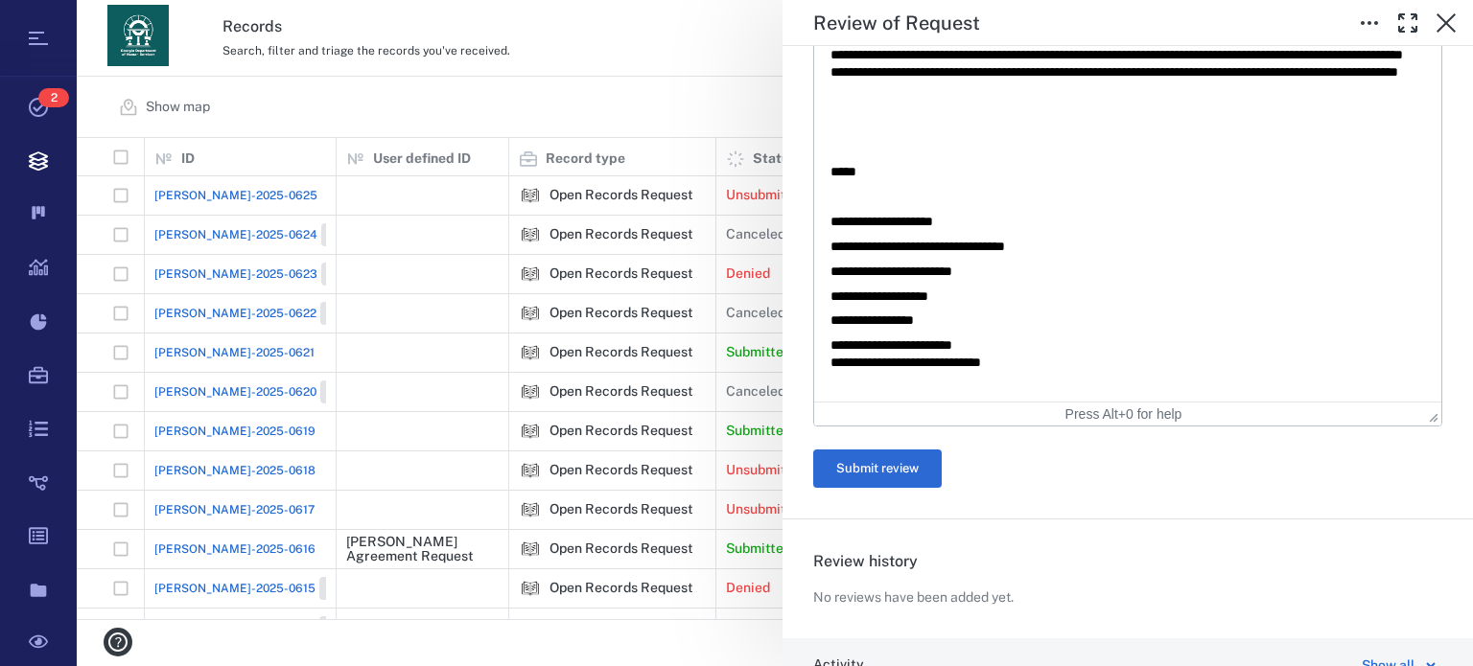
click at [894, 490] on div "Add new review ****** Review Result Deny ****** ​ Reviewer Comment Paragraph To…" at bounding box center [1127, 115] width 629 height 805
click at [900, 481] on button "Submit review" at bounding box center [877, 469] width 128 height 38
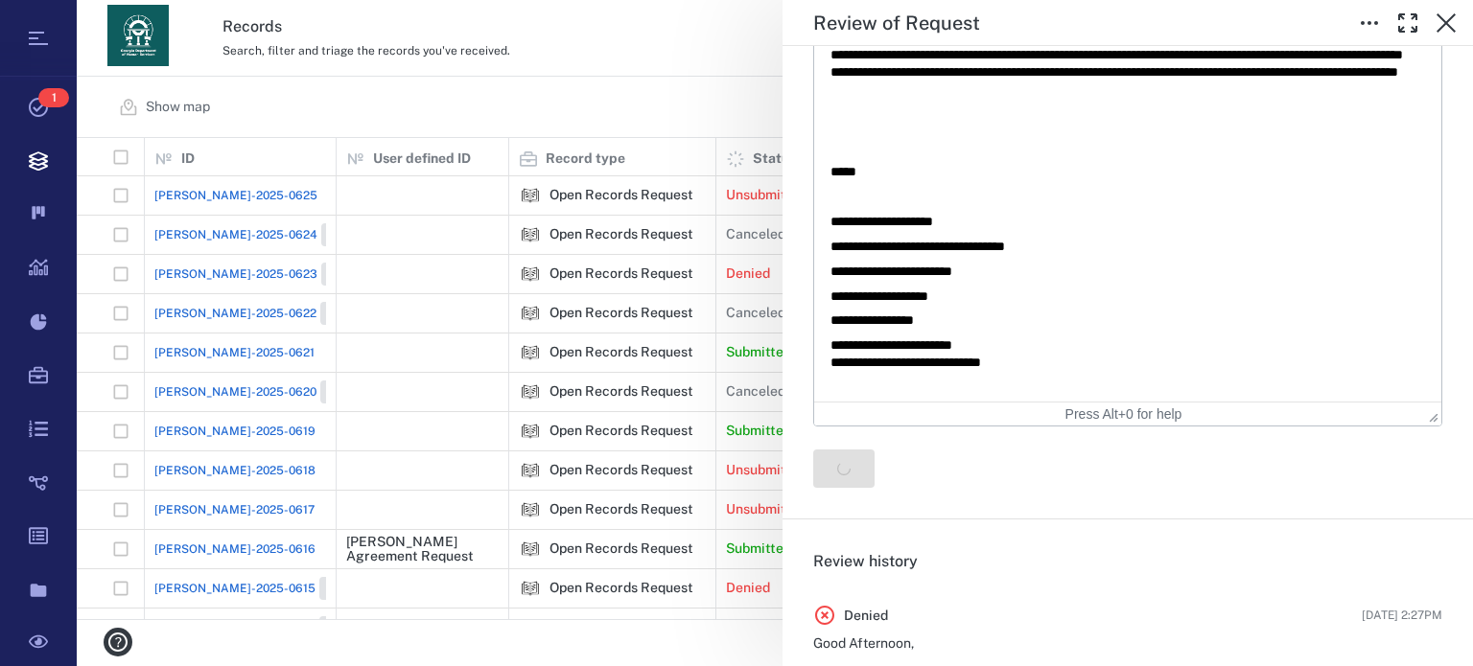
scroll to position [0, 0]
